Goal: Check status: Check status

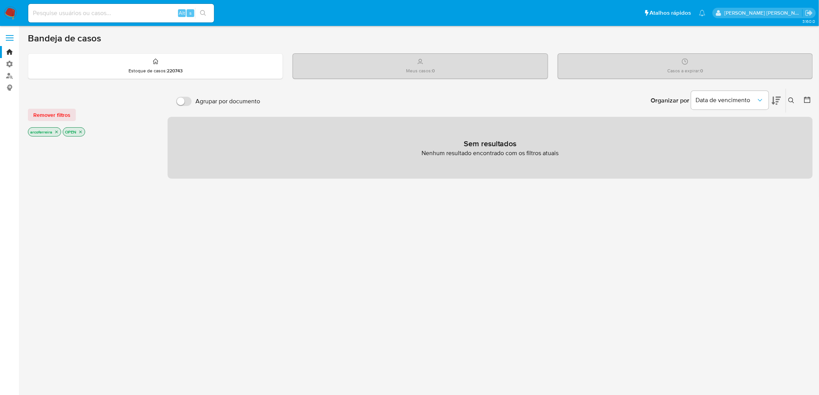
click at [124, 9] on input at bounding box center [121, 13] width 186 height 10
paste input "1974862543"
type input "1974862543"
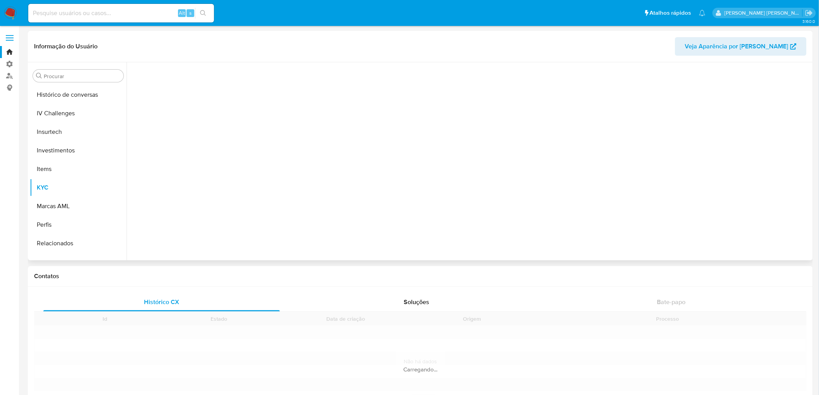
scroll to position [308, 0]
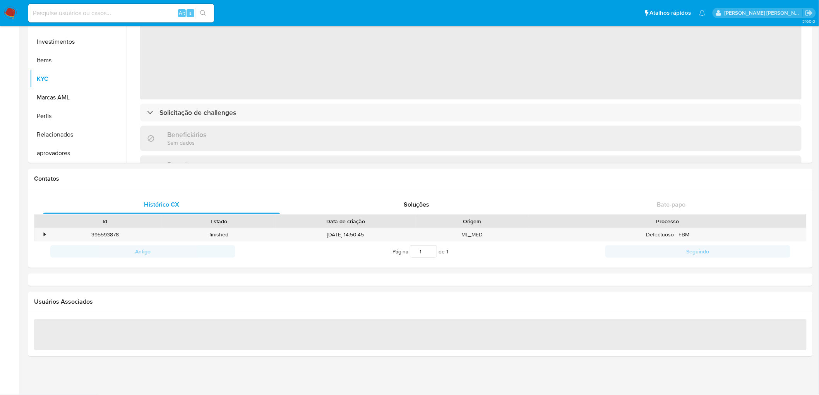
select select "10"
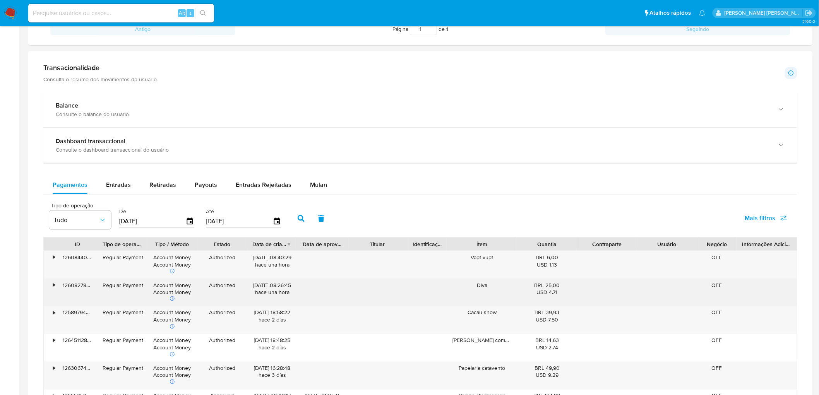
scroll to position [387, 0]
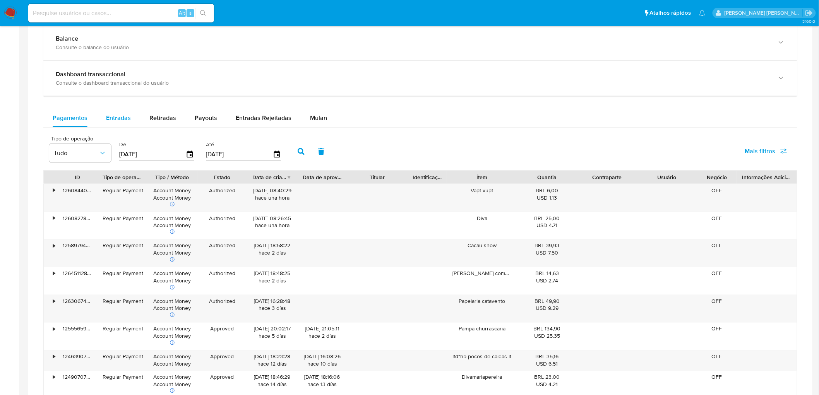
click at [124, 122] on span "Entradas" at bounding box center [118, 117] width 25 height 9
select select "10"
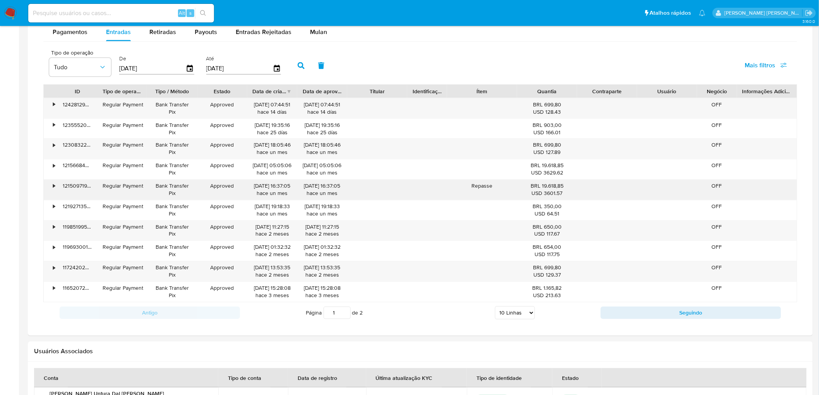
scroll to position [430, 0]
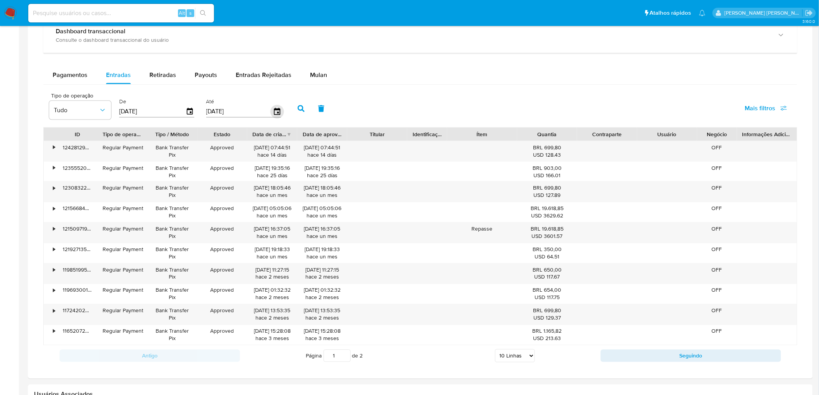
click at [276, 113] on icon "button" at bounding box center [277, 112] width 14 height 14
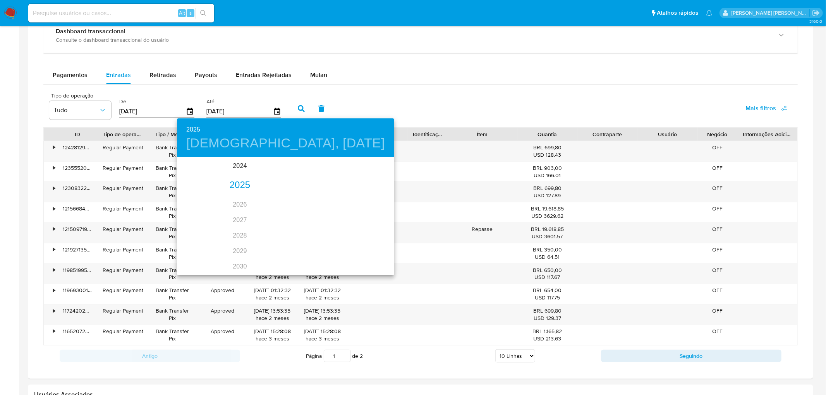
click at [233, 185] on div "2025" at bounding box center [240, 185] width 126 height 15
click at [280, 233] on div "sep." at bounding box center [277, 230] width 40 height 29
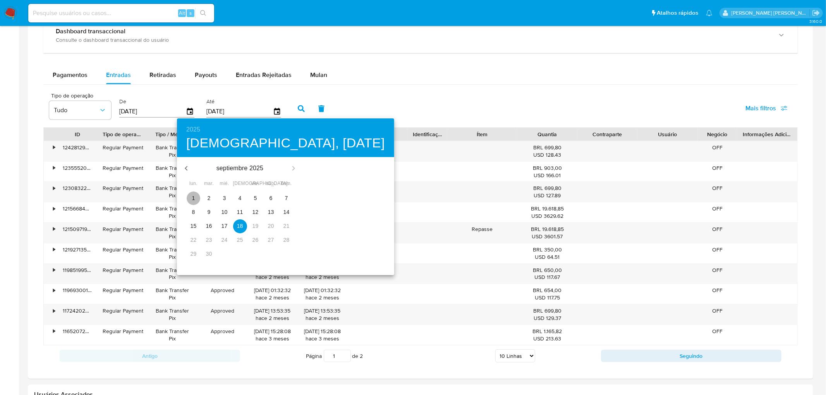
click at [192, 196] on p "1" at bounding box center [193, 198] width 3 height 8
type input "[DATE]"
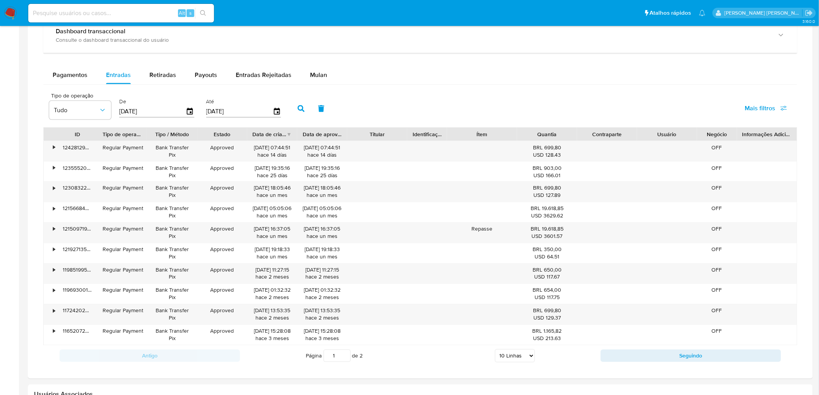
click at [293, 110] on button "button" at bounding box center [301, 108] width 20 height 19
